Goal: Check status: Check status

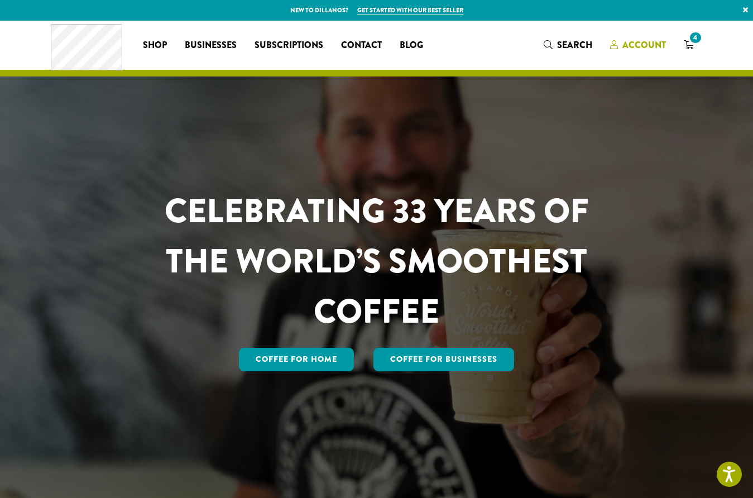
drag, startPoint x: 0, startPoint y: 0, endPoint x: 642, endPoint y: 46, distance: 643.8
click at [642, 46] on span "Account" at bounding box center [645, 45] width 44 height 13
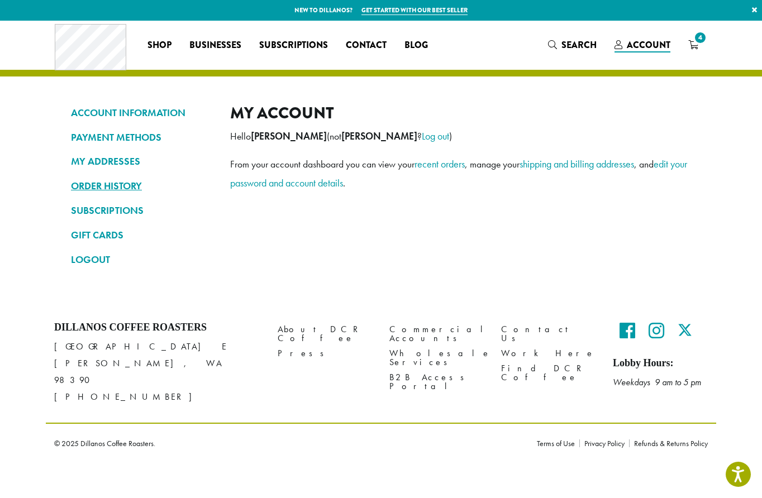
click at [102, 184] on link "ORDER HISTORY" at bounding box center [142, 185] width 142 height 19
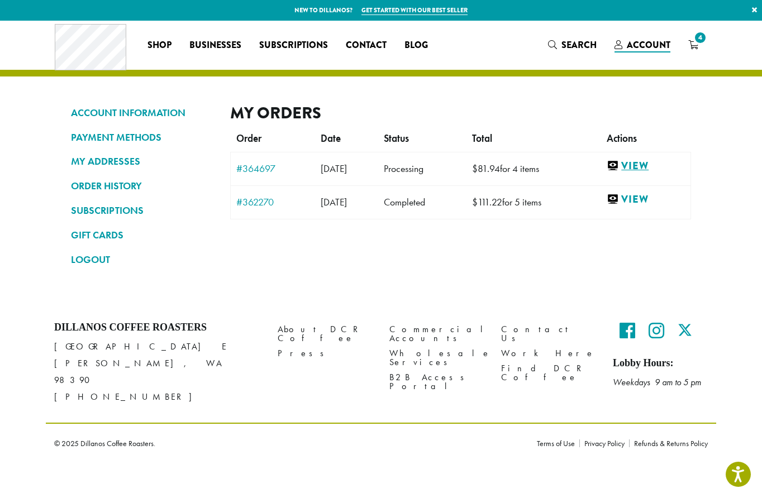
click at [648, 165] on link "View" at bounding box center [645, 166] width 78 height 14
